Goal: Information Seeking & Learning: Find specific fact

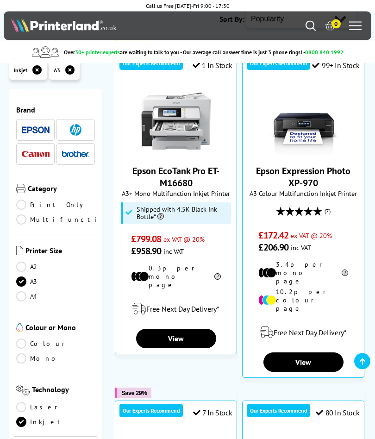
scroll to position [99, 0]
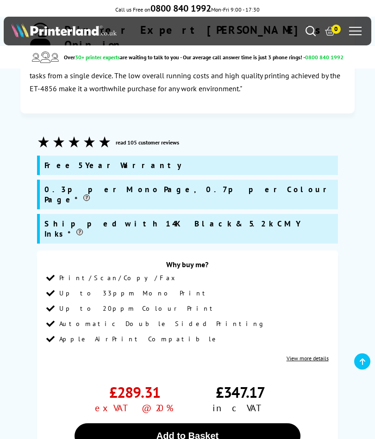
scroll to position [6015, 0]
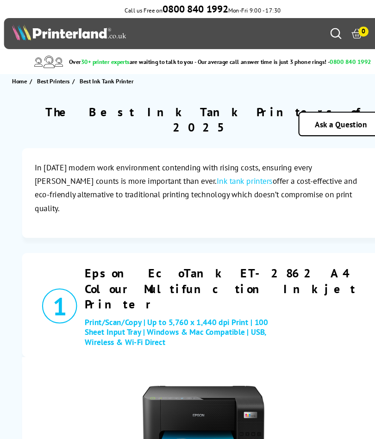
scroll to position [6018, 0]
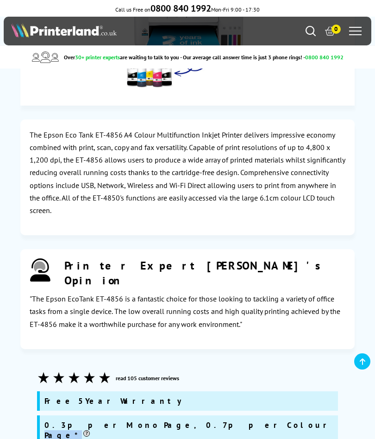
scroll to position [1522, 0]
click at [306, 22] on div "Mon - Fri 9:00am - 5:30pm Sales: 0800 840 1992 Customer Service: 0800 995 1992 0" at bounding box center [187, 31] width 367 height 29
click at [312, 31] on icon "Search" at bounding box center [310, 31] width 10 height 10
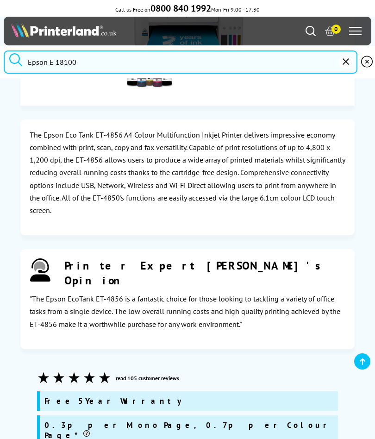
click at [266, 65] on input "Epson E 18100" at bounding box center [181, 61] width 354 height 23
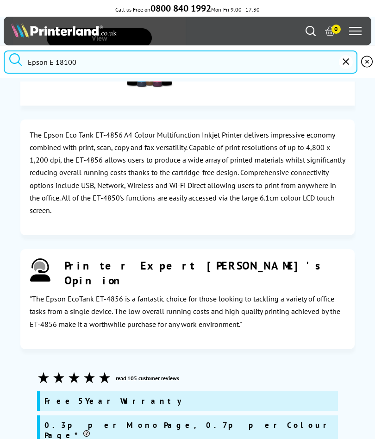
scroll to position [1522, 0]
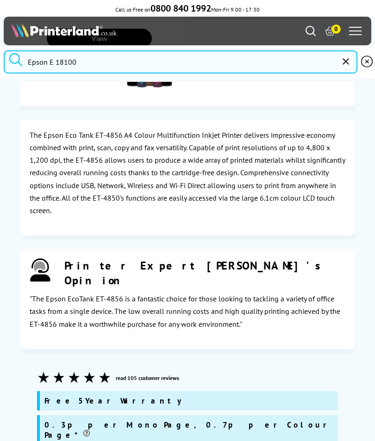
click at [15, 61] on button "submit" at bounding box center [15, 60] width 23 height 20
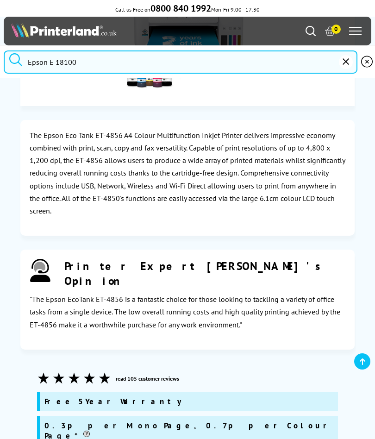
scroll to position [1523, 0]
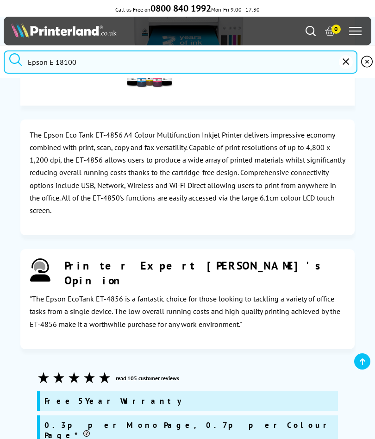
click at [55, 63] on input "Epson E 18100" at bounding box center [181, 61] width 354 height 23
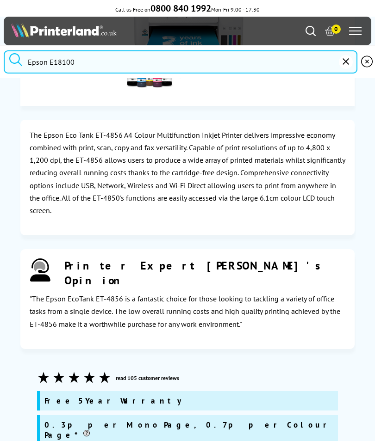
scroll to position [0, 0]
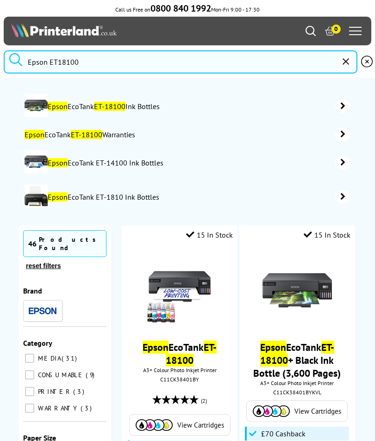
type input "Epson ET 18100"
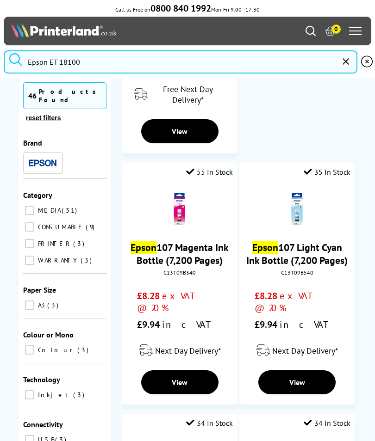
scroll to position [975, 0]
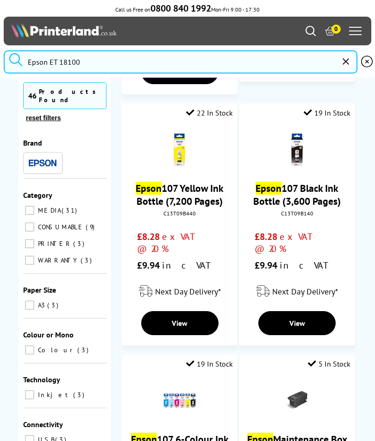
click at [93, 65] on input "Epson ET 18100" at bounding box center [181, 61] width 354 height 23
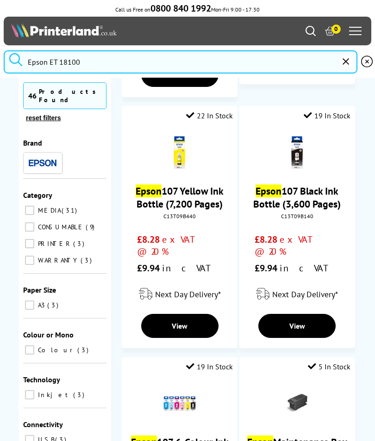
scroll to position [1547, 0]
click at [103, 68] on input "Epson ET 18100" at bounding box center [181, 61] width 354 height 23
click at [106, 68] on input "Epson ET 18100" at bounding box center [181, 61] width 354 height 23
click at [87, 68] on input "Epson ET 18100" at bounding box center [181, 61] width 354 height 23
